Goal: Find specific page/section: Find specific page/section

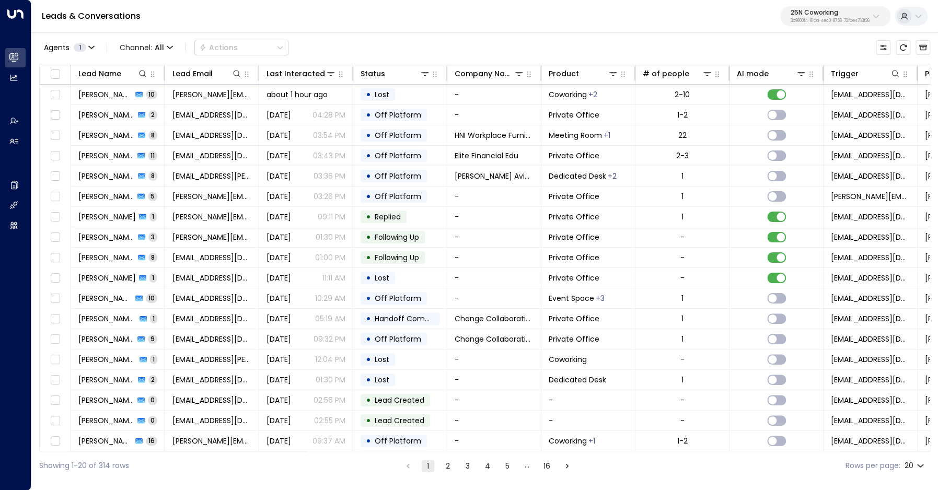
click at [875, 19] on icon at bounding box center [875, 16] width 8 height 8
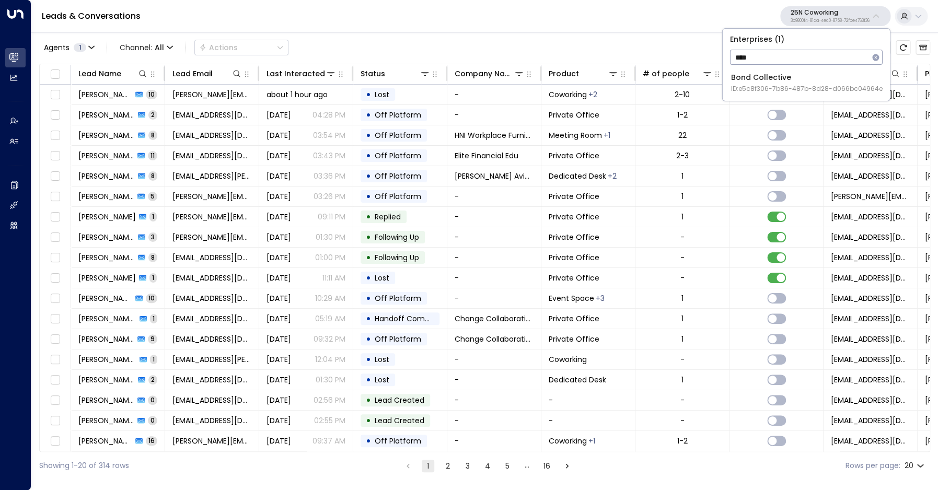
type input "****"
click at [785, 81] on div "Bond Collective ID: e5c8f306-7b86-487b-8d28-d066bc04964e" at bounding box center [807, 82] width 152 height 21
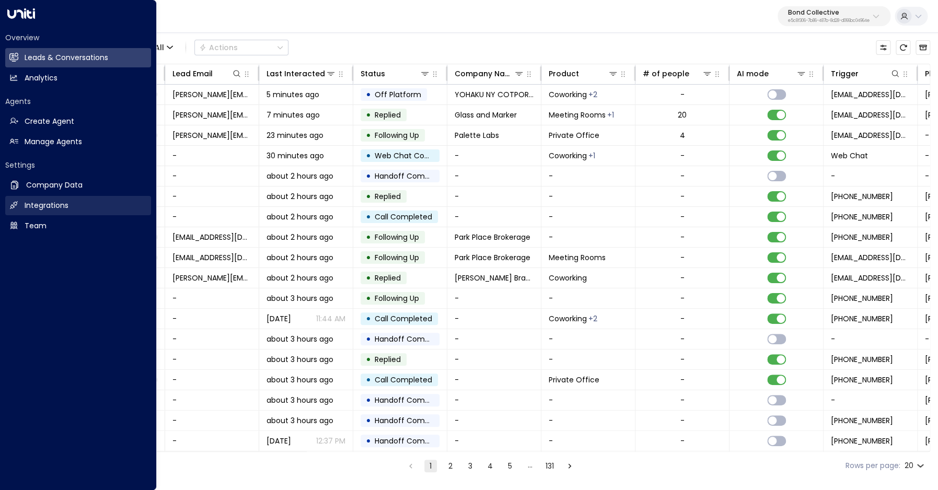
click at [68, 206] on h2 "Integrations" at bounding box center [47, 205] width 44 height 11
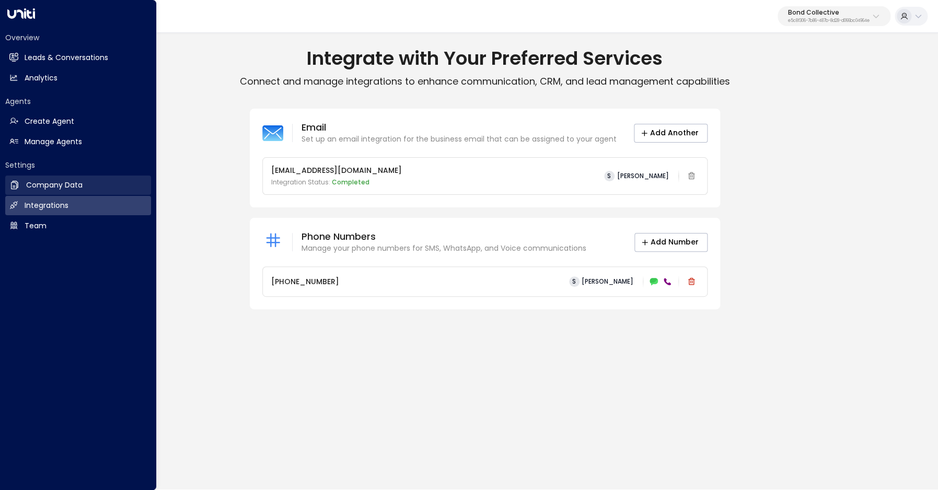
click at [66, 187] on h2 "Company Data" at bounding box center [54, 185] width 56 height 11
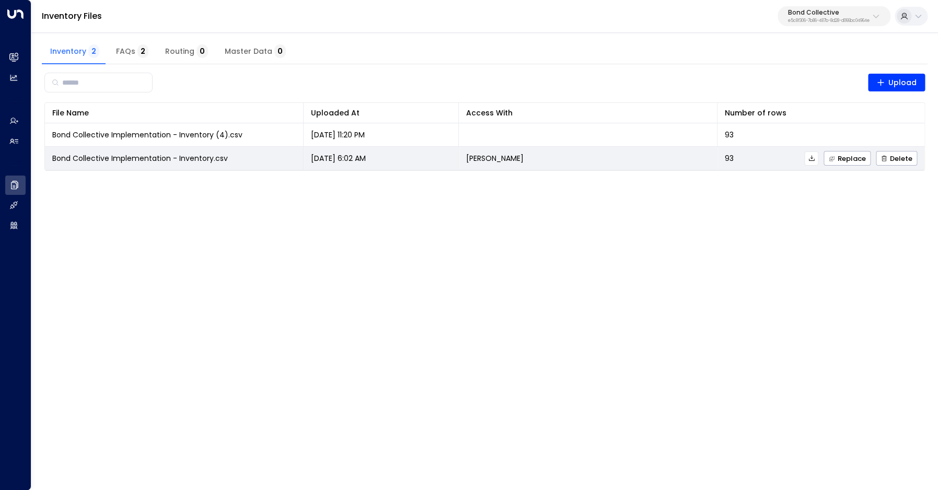
click at [812, 160] on icon at bounding box center [811, 158] width 7 height 7
